Goal: Information Seeking & Learning: Learn about a topic

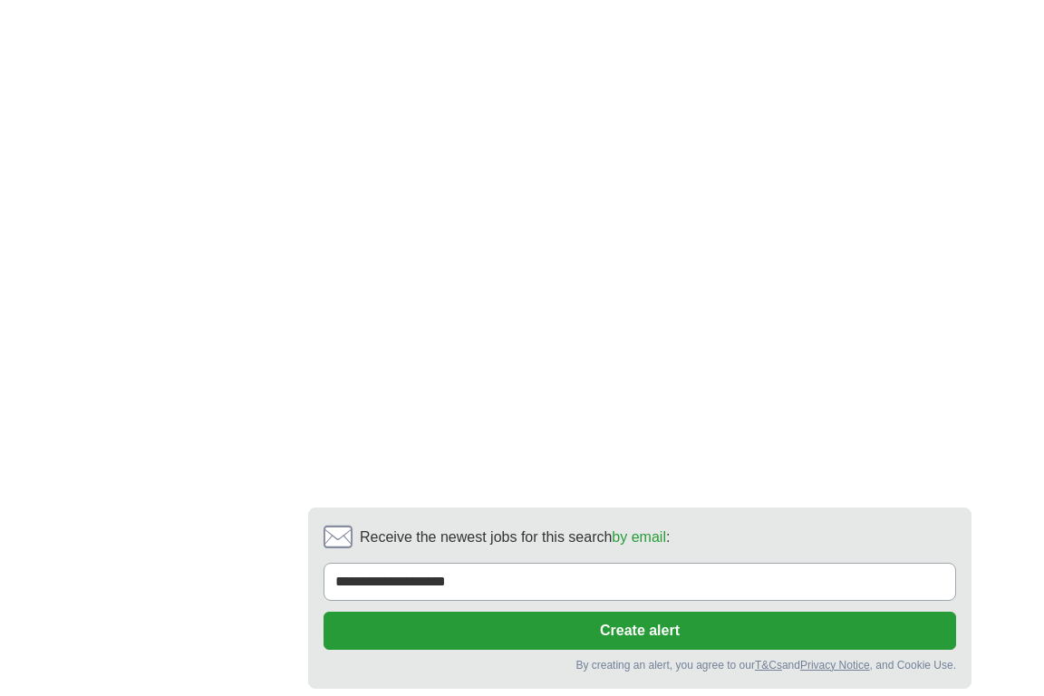
scroll to position [3510, 0]
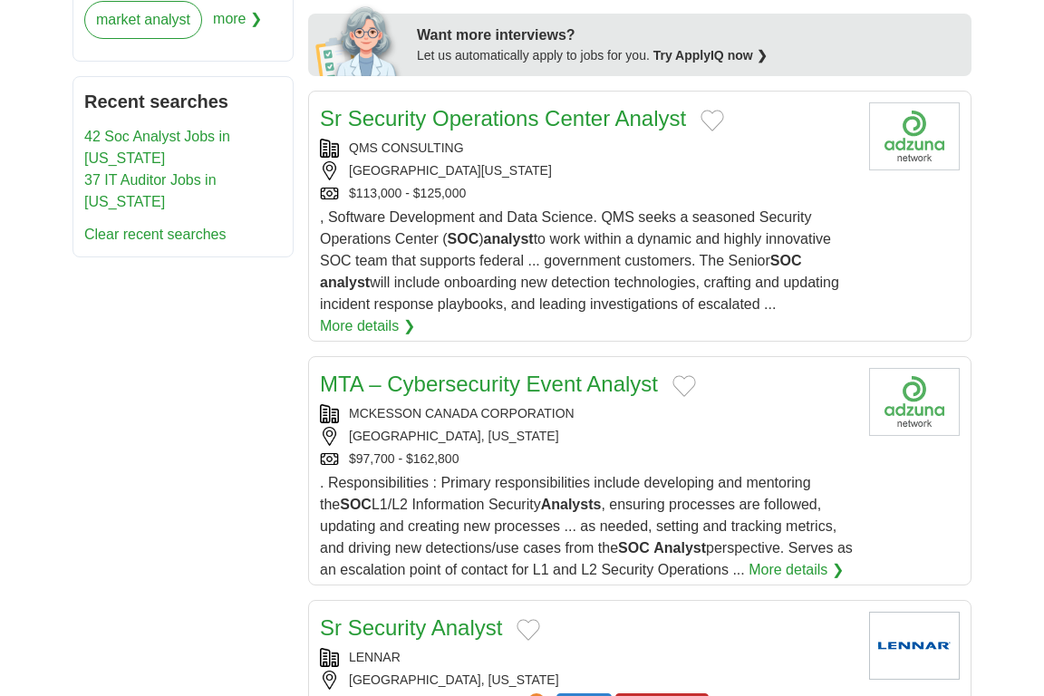
scroll to position [1080, 0]
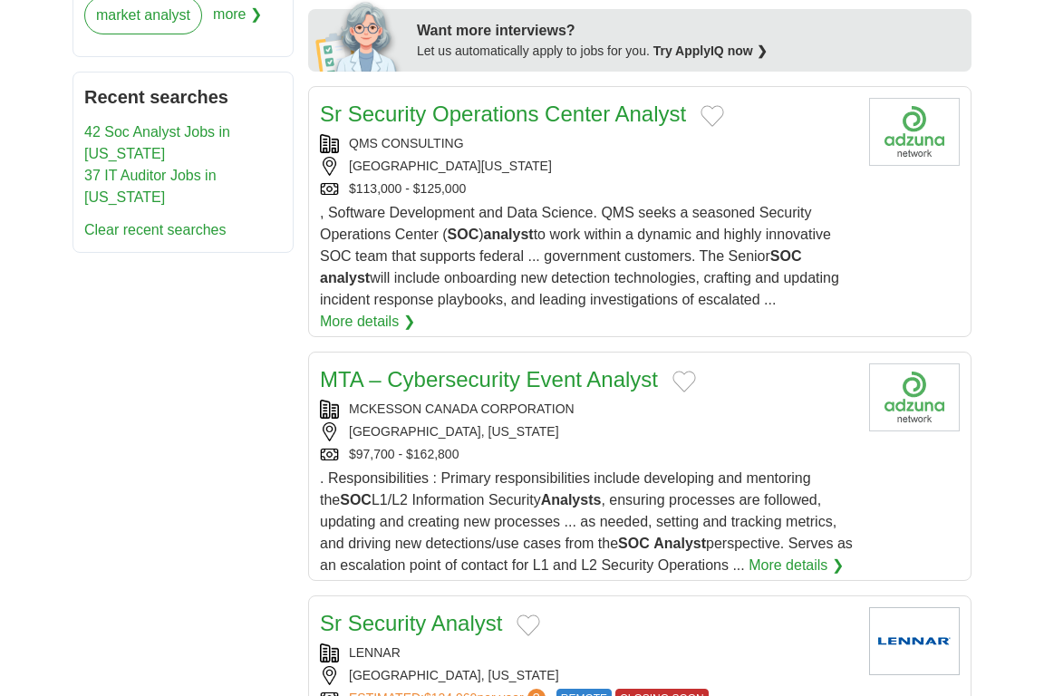
click at [468, 367] on link "MTA – Cybersecurity Event Analyst" at bounding box center [489, 379] width 338 height 24
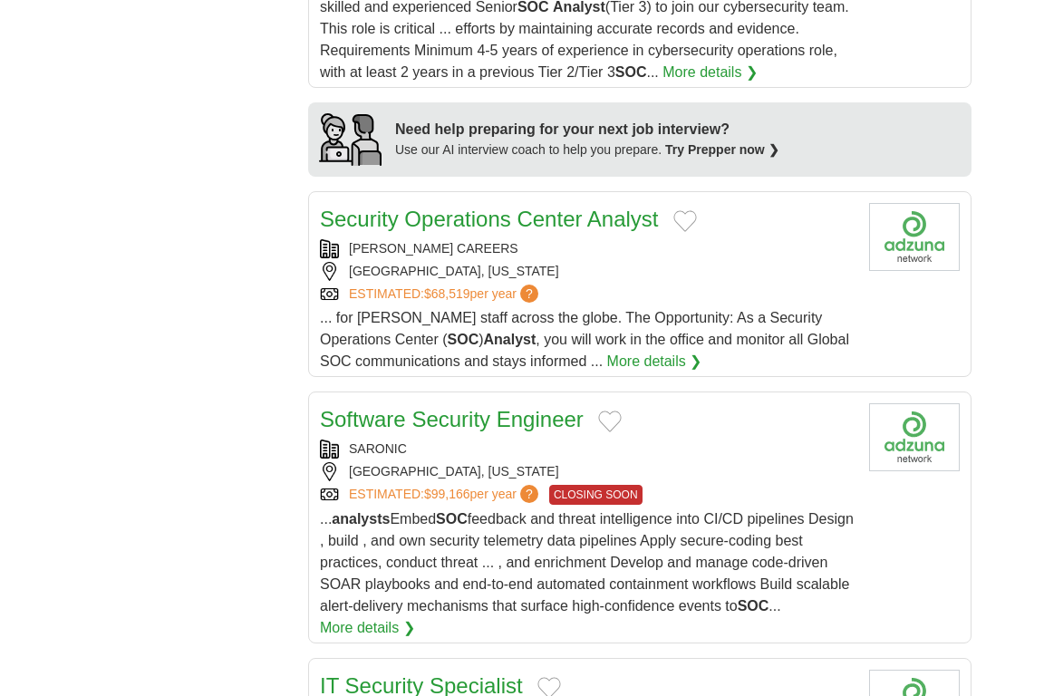
scroll to position [1819, 0]
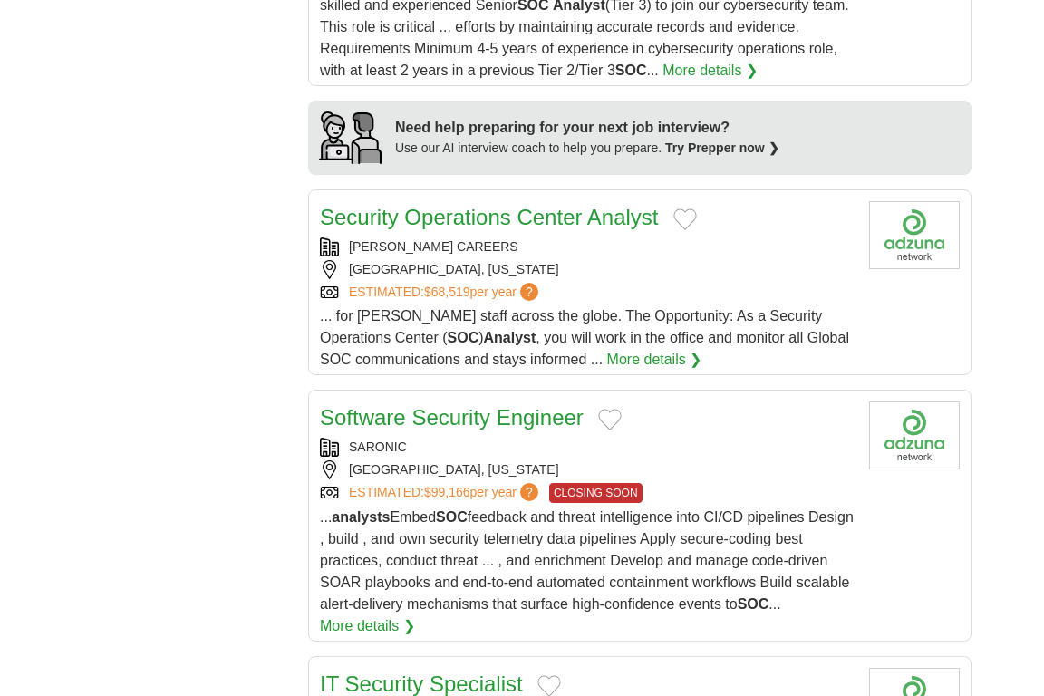
click at [536, 219] on link "Security Operations Center Analyst" at bounding box center [489, 217] width 339 height 24
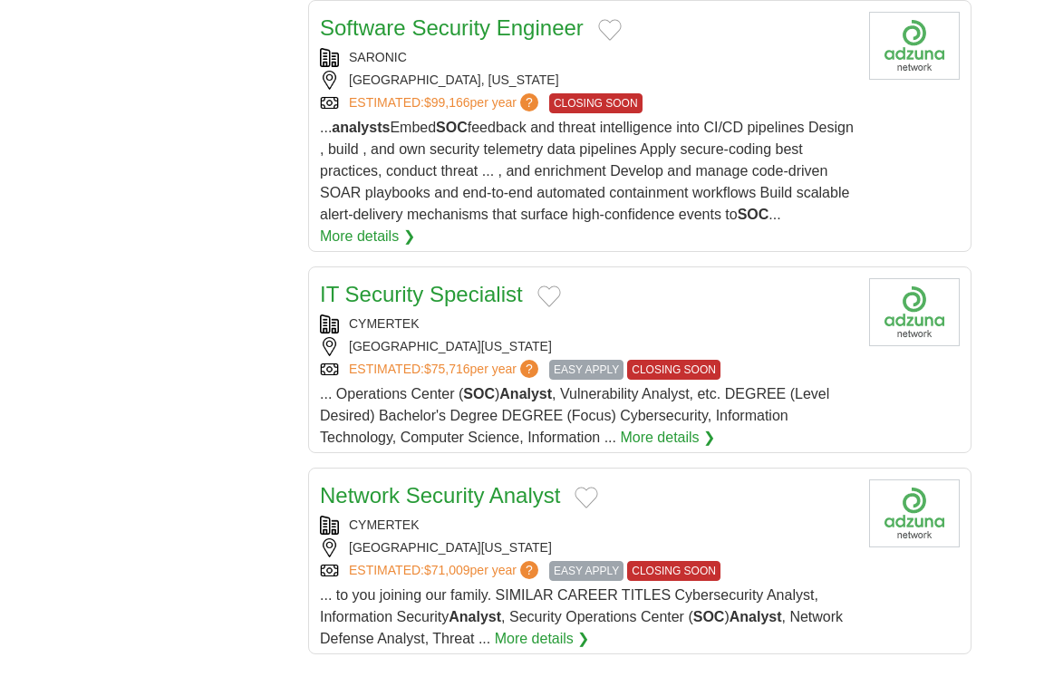
scroll to position [2221, 0]
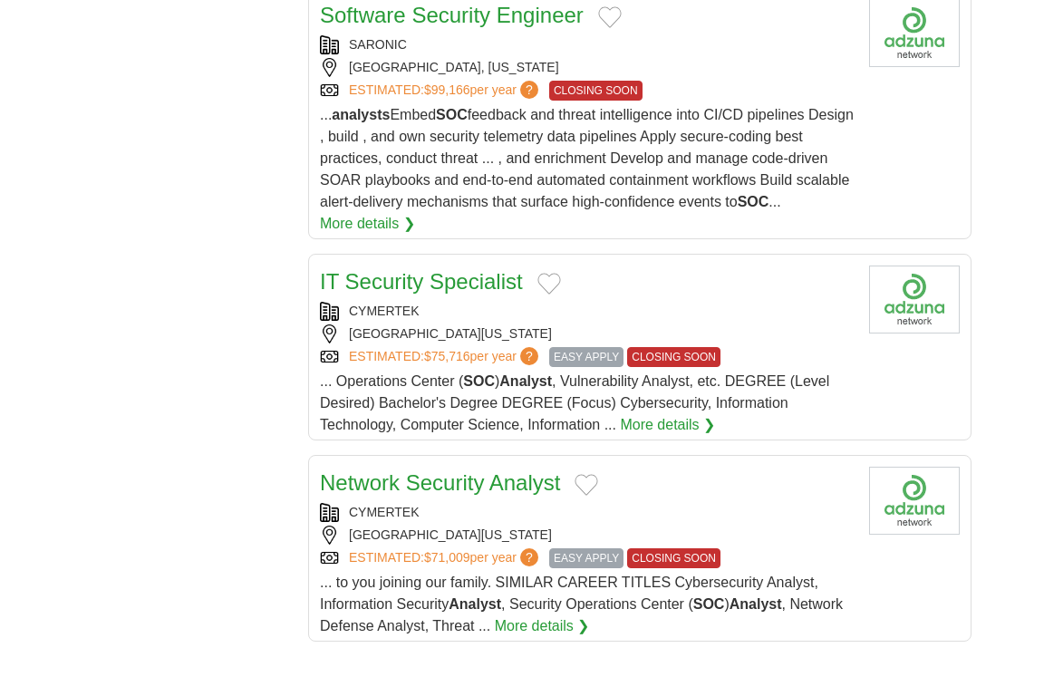
click at [353, 478] on link "Network Security Analyst" at bounding box center [440, 482] width 240 height 24
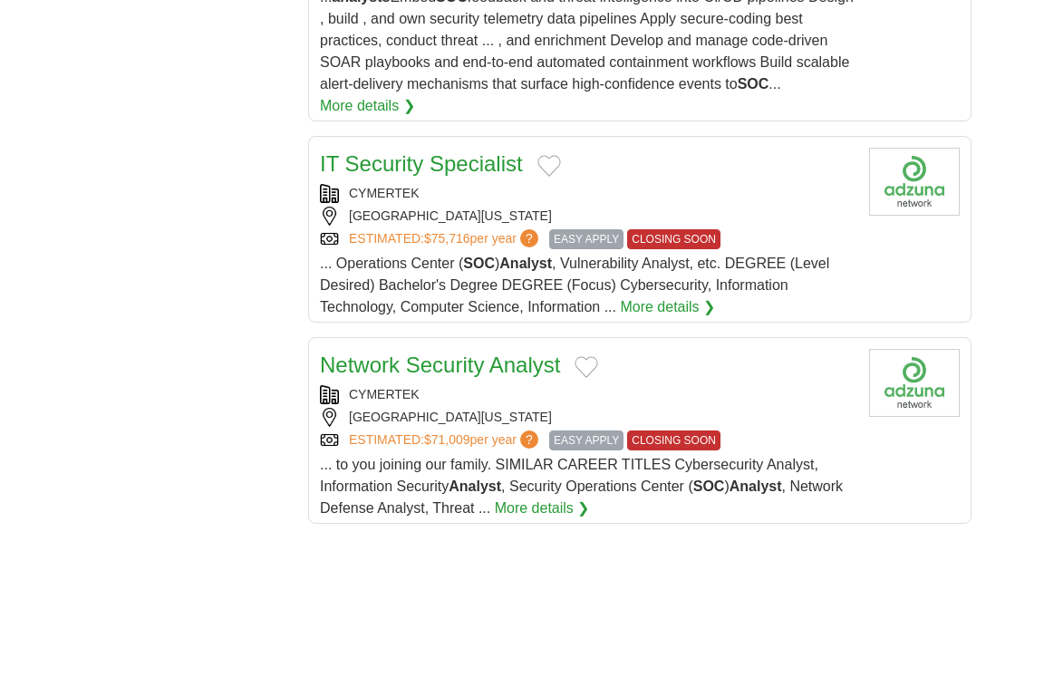
scroll to position [2309, 0]
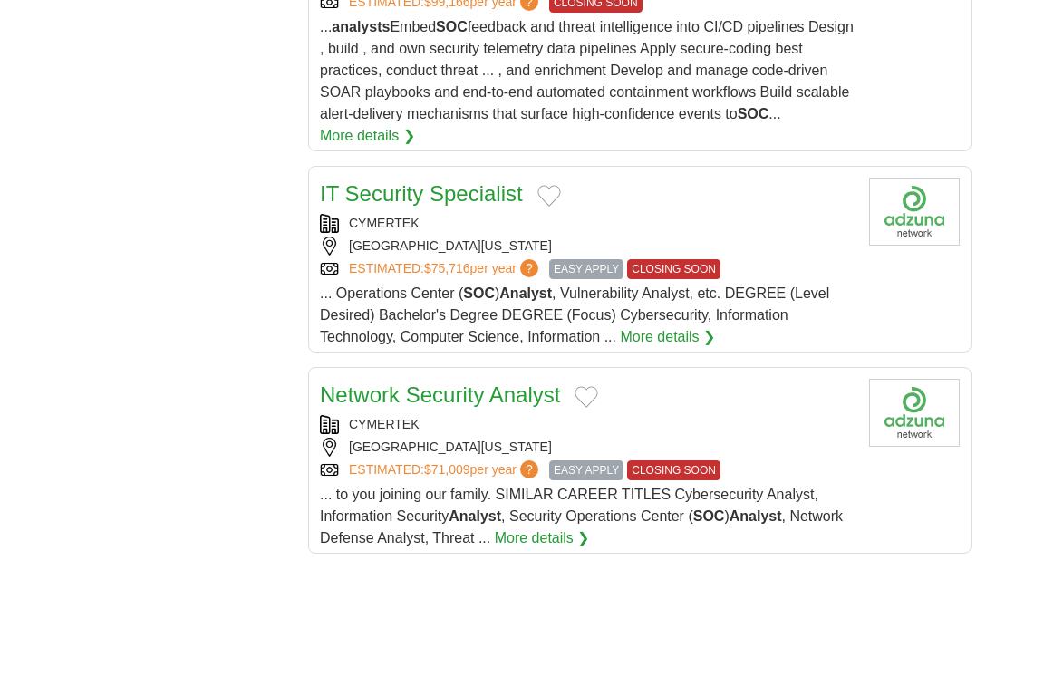
click at [348, 189] on link "IT Security Specialist" at bounding box center [421, 193] width 203 height 24
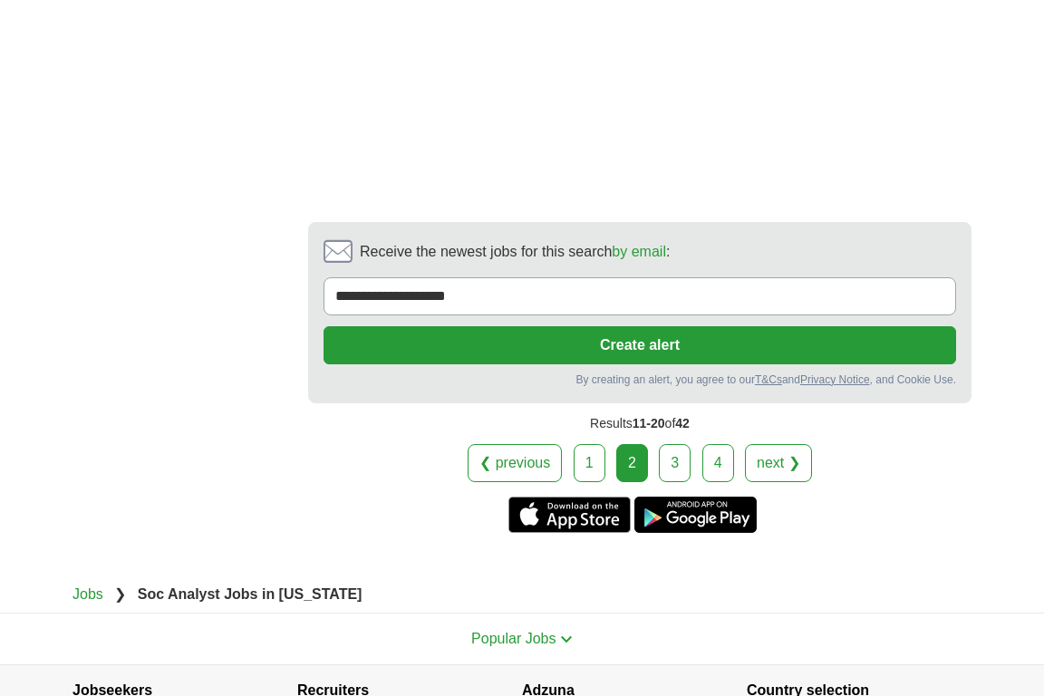
scroll to position [3774, 0]
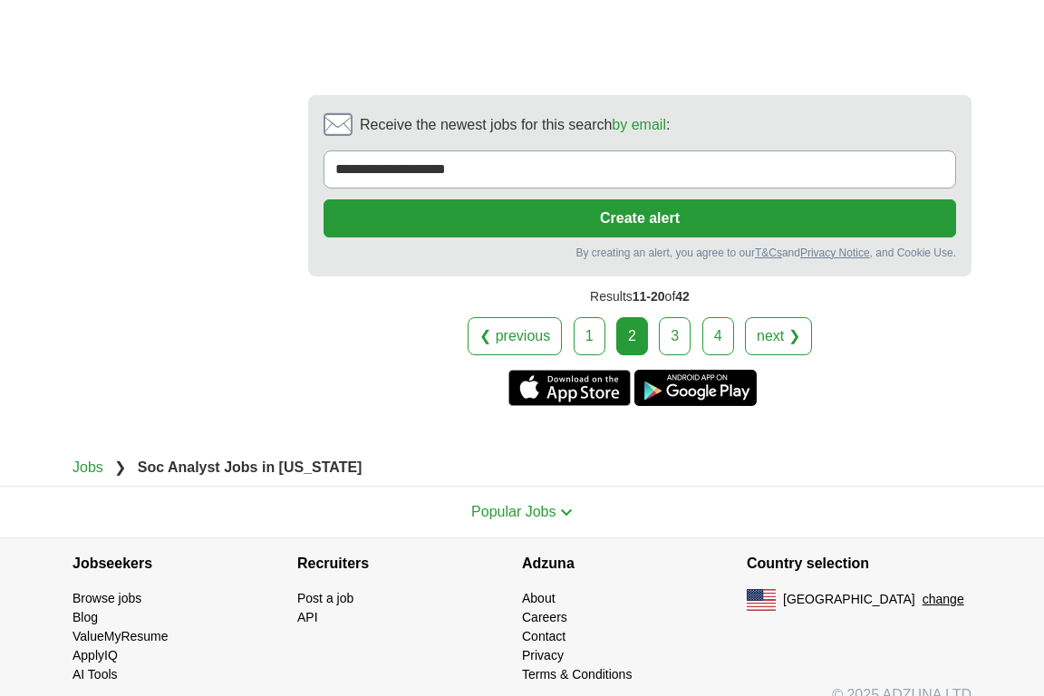
click at [658, 333] on div "❮ previous 1 2 3 4 next ❯" at bounding box center [639, 336] width 663 height 38
click at [666, 331] on link "3" at bounding box center [675, 336] width 32 height 38
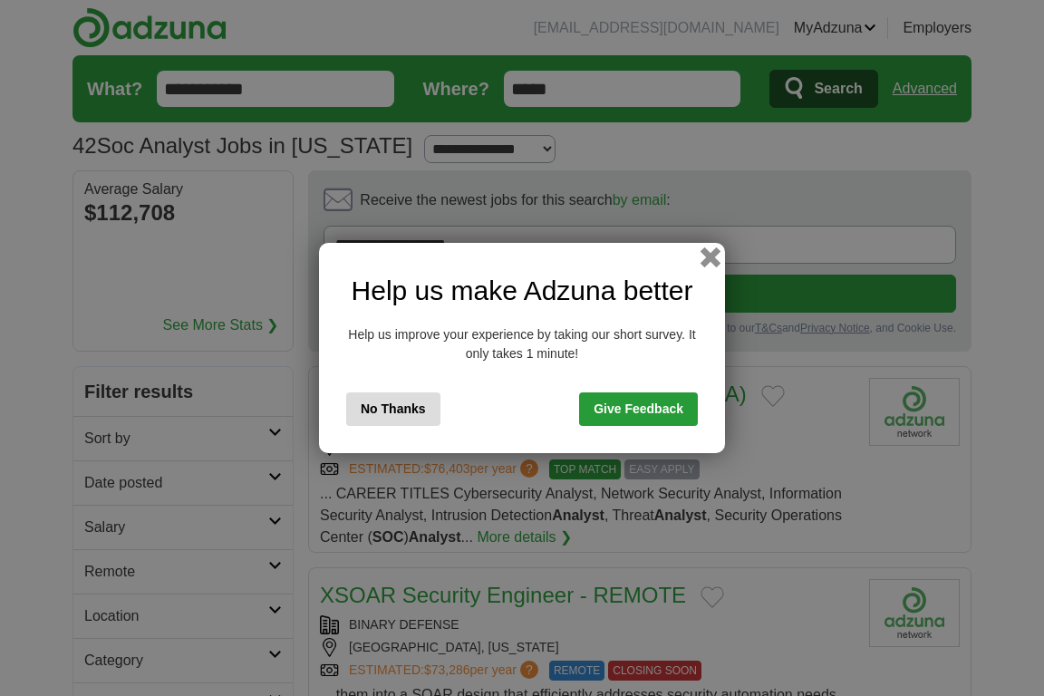
click at [716, 252] on button "button" at bounding box center [710, 257] width 20 height 20
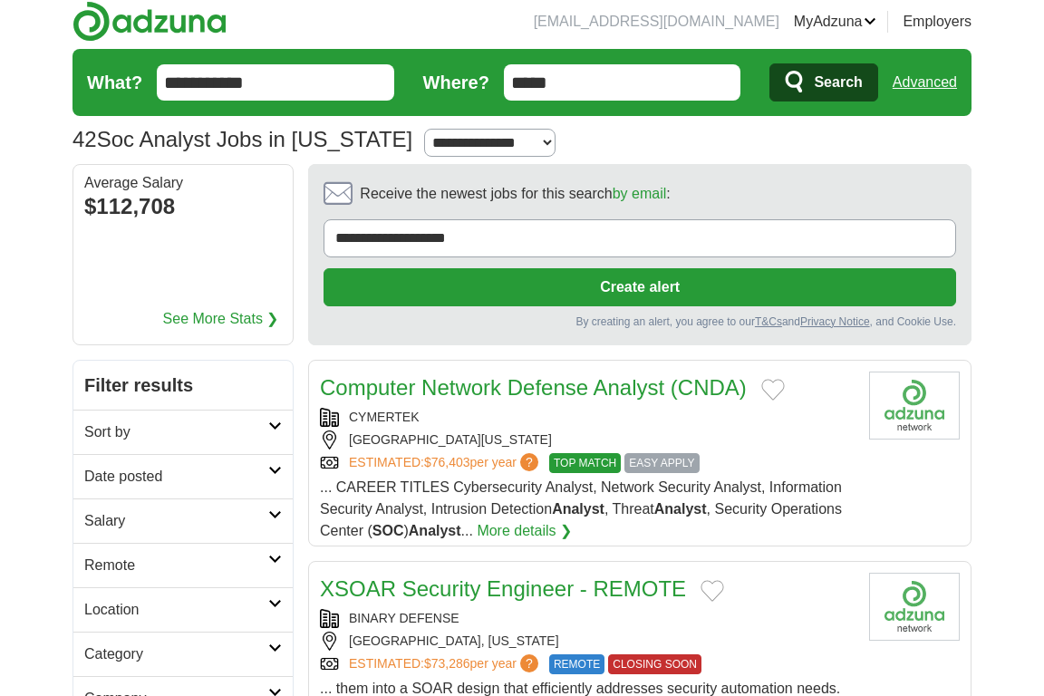
scroll to position [14, 0]
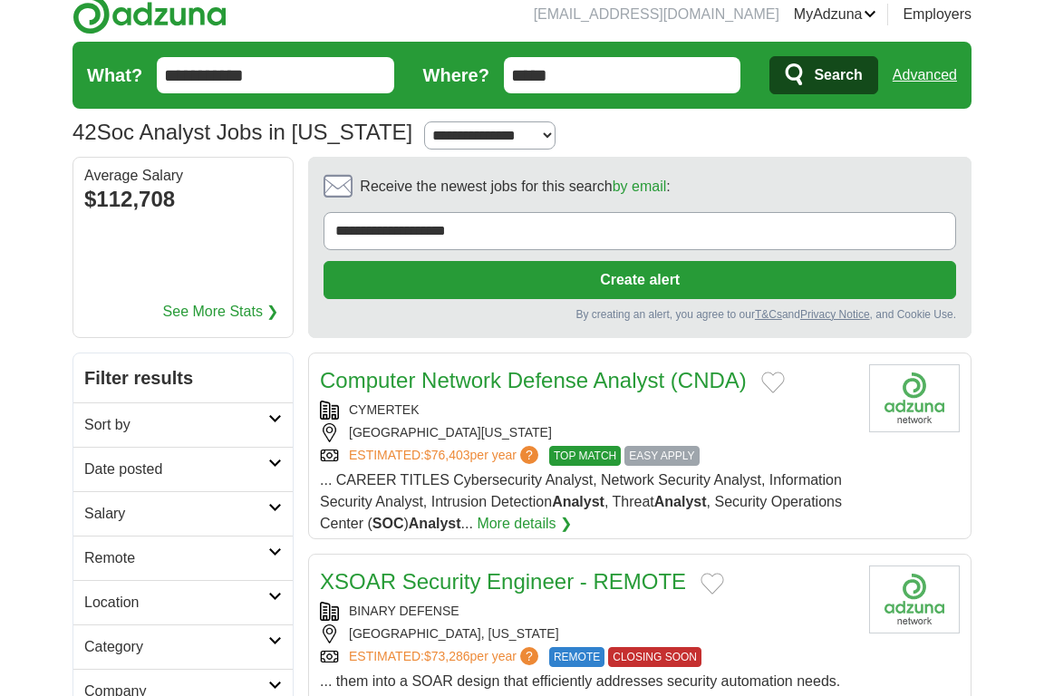
click at [511, 379] on link "Computer Network Defense Analyst (CNDA)" at bounding box center [533, 380] width 427 height 24
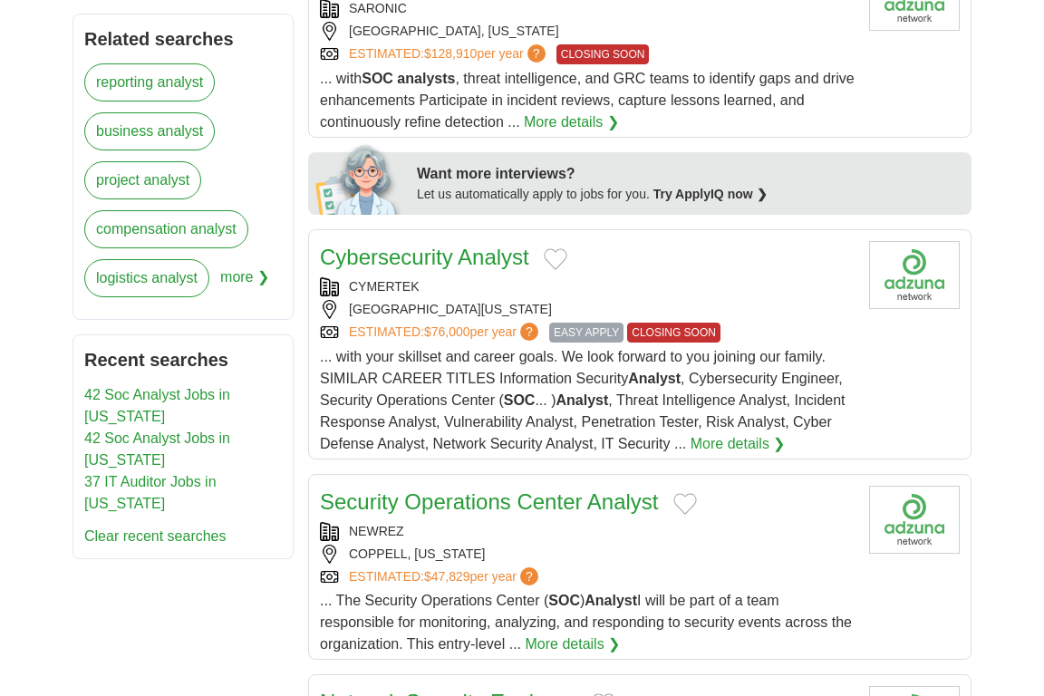
scroll to position [820, 0]
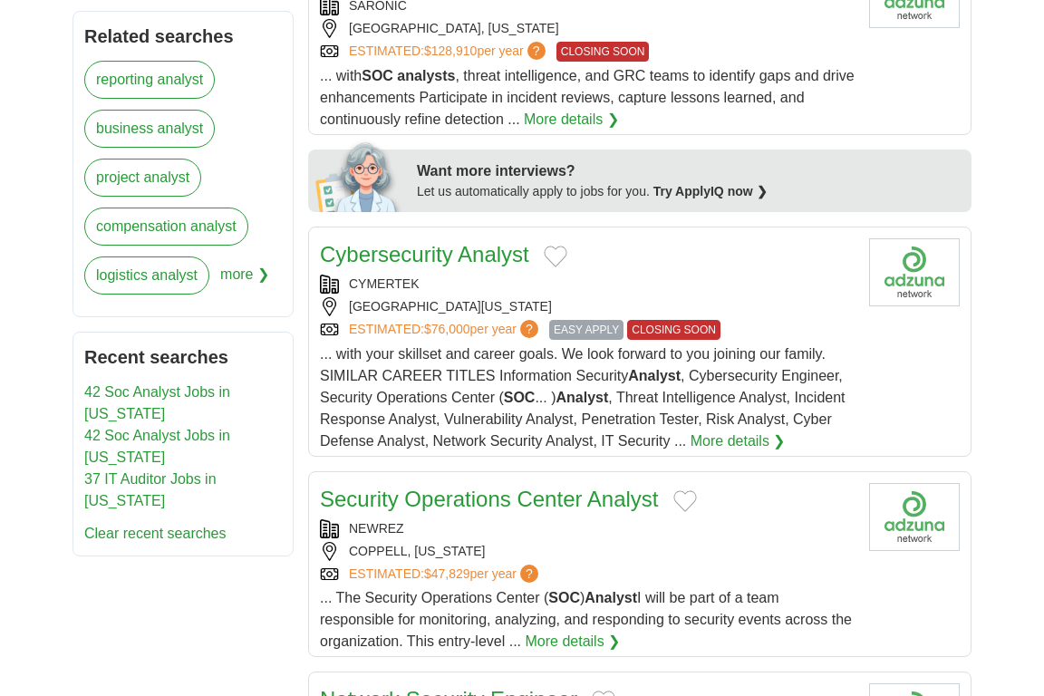
click at [475, 500] on link "Security Operations Center Analyst" at bounding box center [489, 498] width 339 height 24
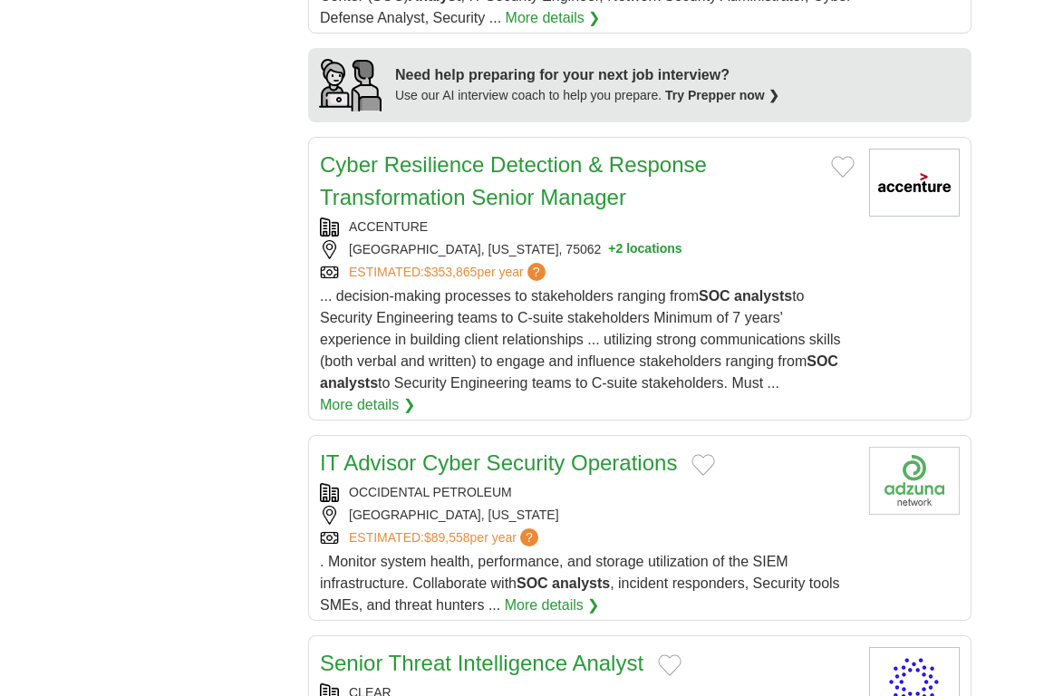
scroll to position [1660, 0]
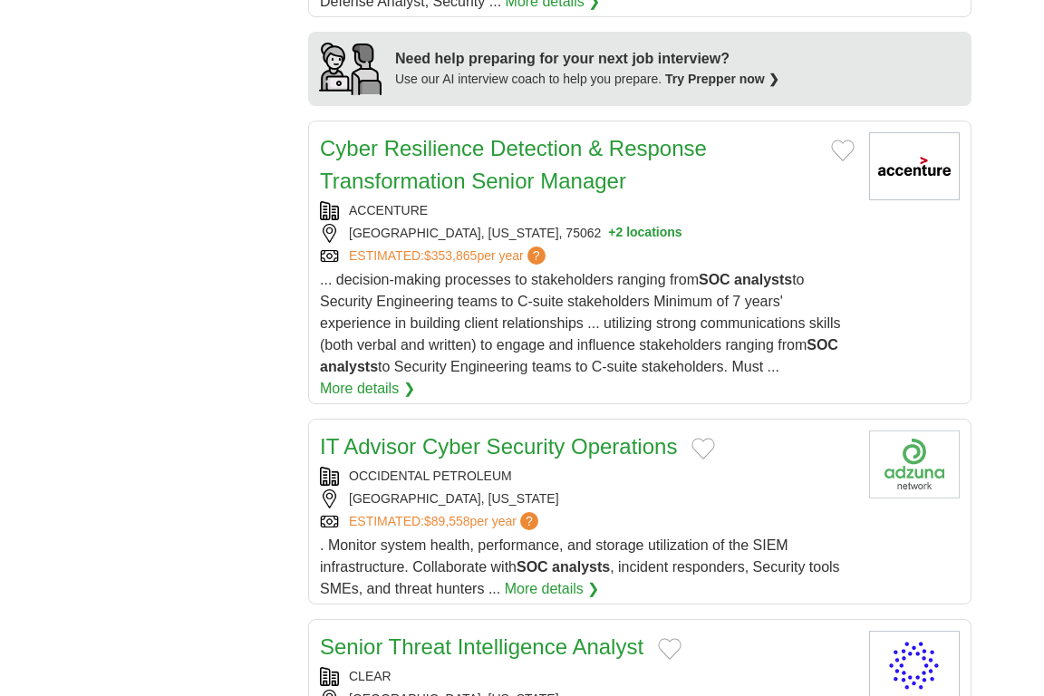
click at [472, 183] on link "Cyber Resilience Detection & Response Transformation Senior Manager" at bounding box center [513, 164] width 387 height 57
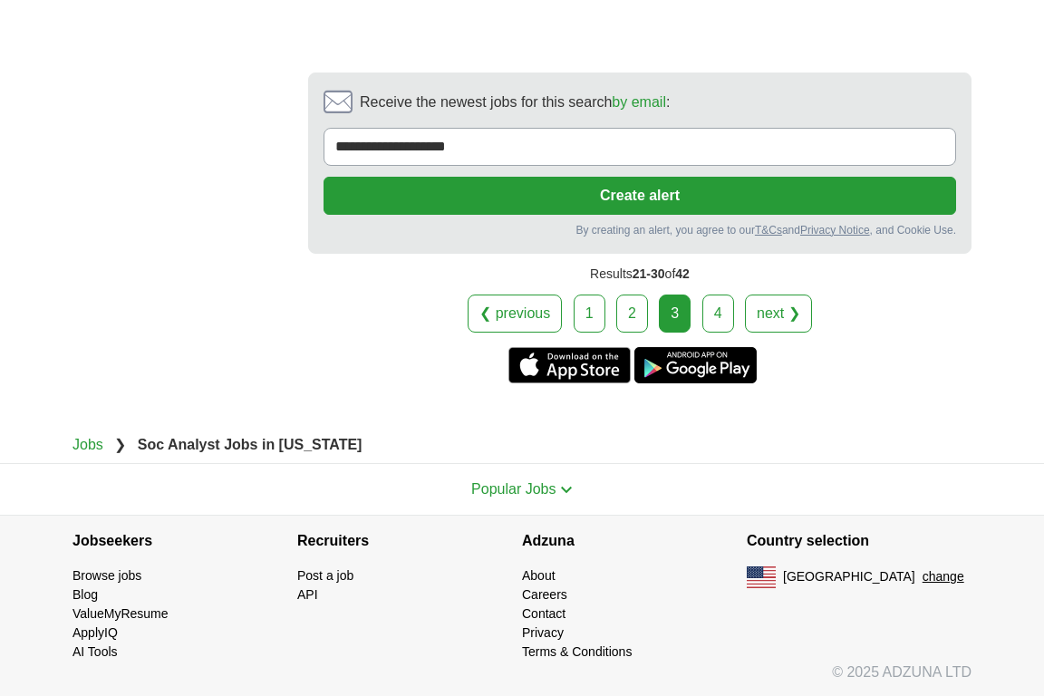
scroll to position [3593, 0]
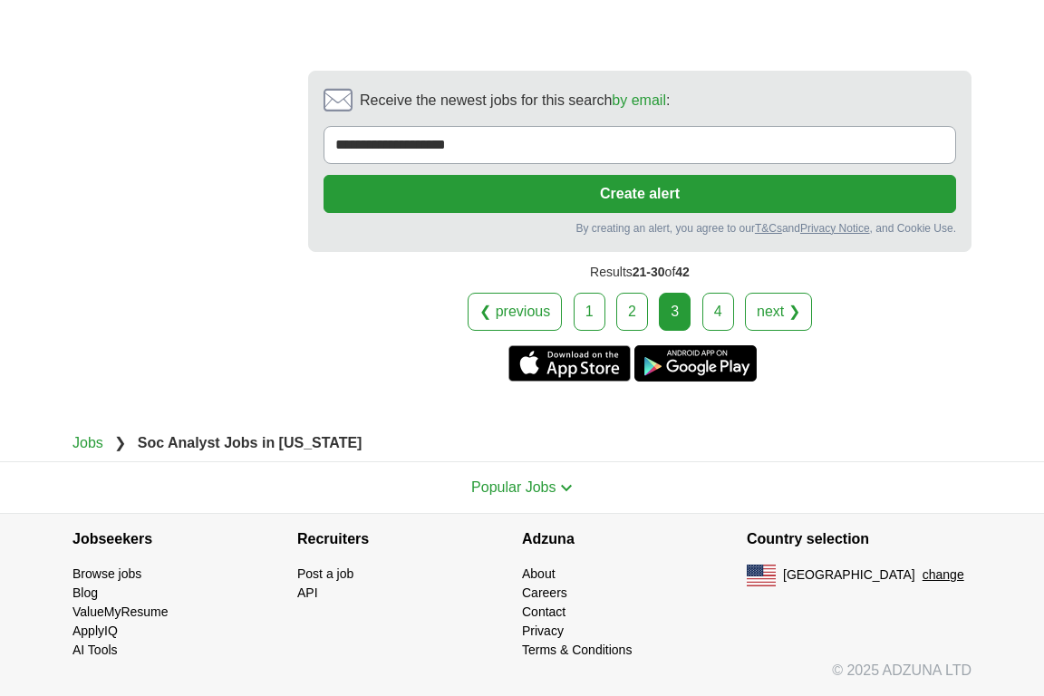
click at [709, 306] on link "4" at bounding box center [718, 312] width 32 height 38
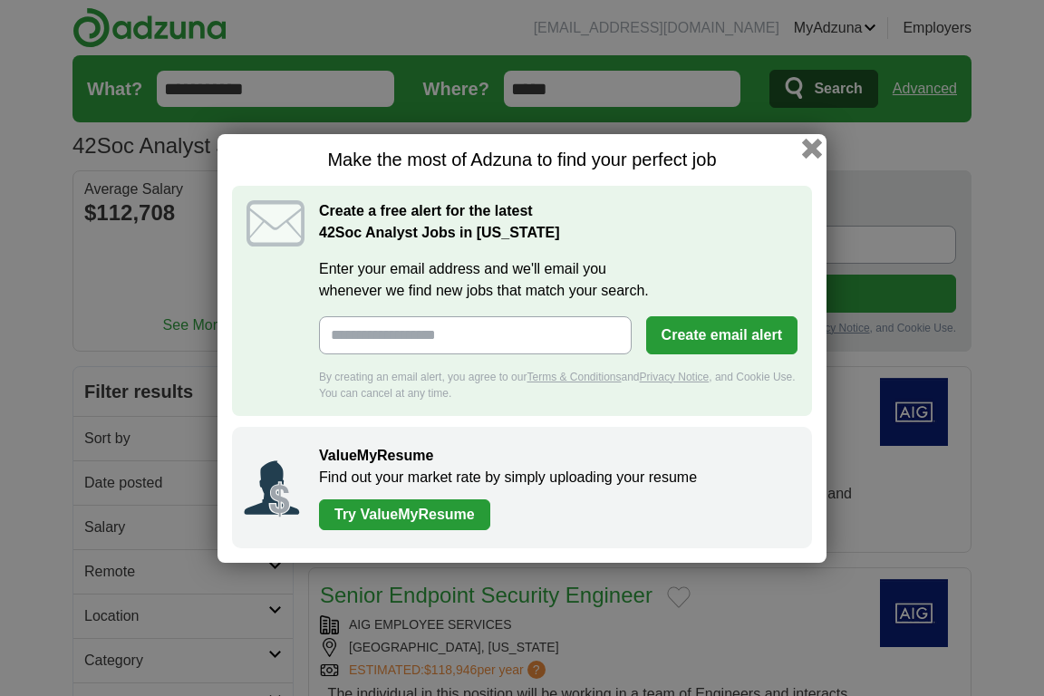
click at [814, 147] on button "button" at bounding box center [812, 148] width 20 height 20
